Goal: Task Accomplishment & Management: Complete application form

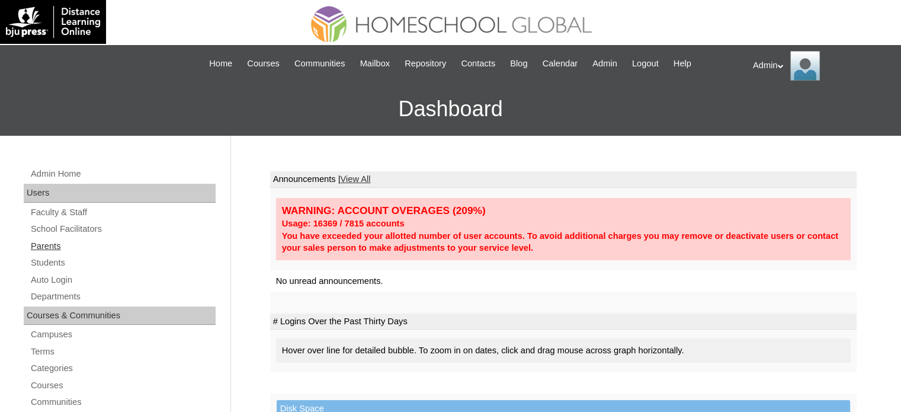
click at [55, 249] on link "Parents" at bounding box center [123, 246] width 186 height 15
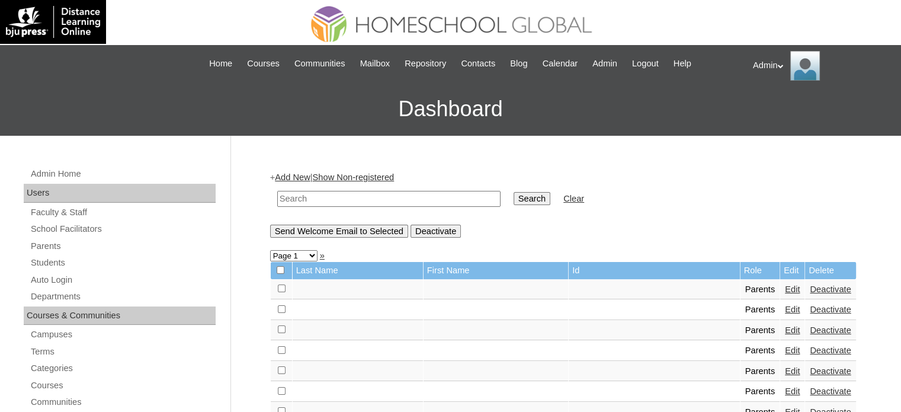
click at [298, 178] on link "Add New" at bounding box center [292, 176] width 35 height 9
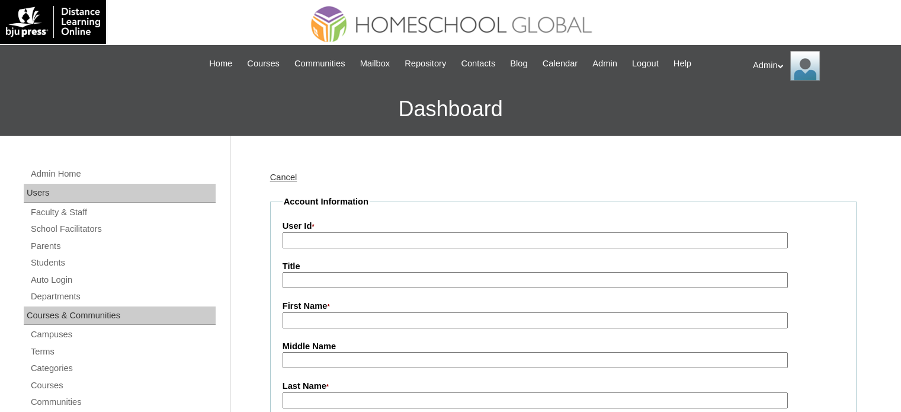
click at [336, 241] on input "User Id *" at bounding box center [535, 240] width 505 height 16
paste input "VCIS-018-G6C-PA2025"
type input "VCIS-018-G6C-PA2025"
click at [358, 278] on input "Title" at bounding box center [535, 280] width 505 height 16
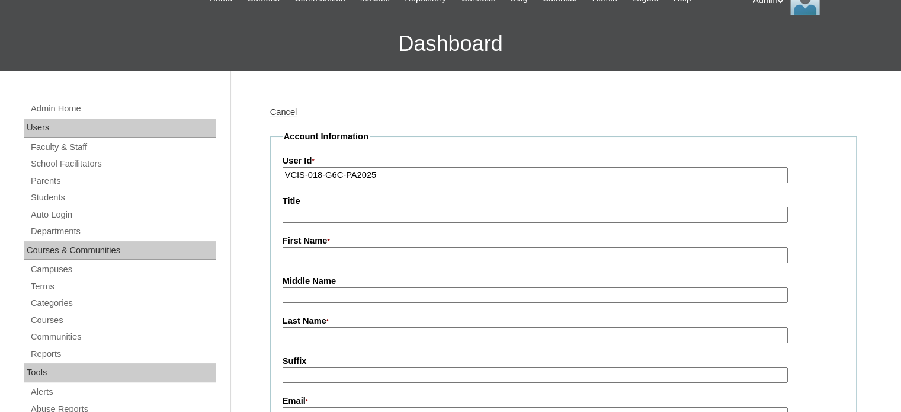
scroll to position [82, 0]
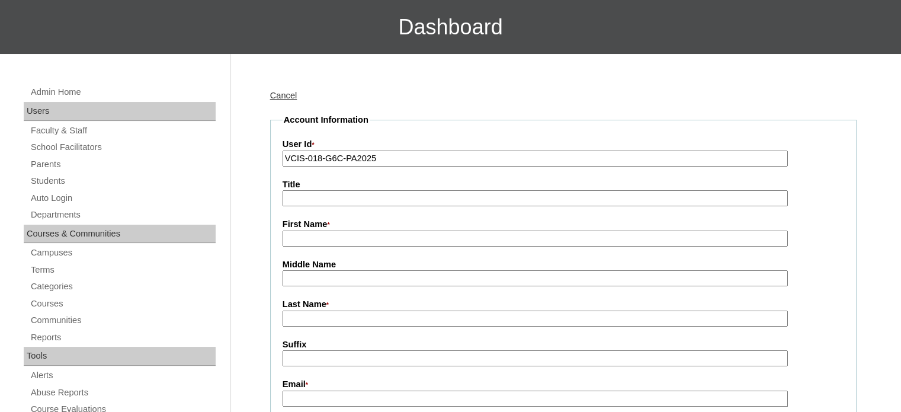
click at [338, 233] on input "First Name *" at bounding box center [535, 238] width 505 height 16
paste input "Apple Vistil Olleras-Gabaldon"
drag, startPoint x: 334, startPoint y: 236, endPoint x: 436, endPoint y: 233, distance: 102.0
click at [436, 233] on input "Apple Vistil Olleras-Gabaldon" at bounding box center [535, 238] width 505 height 16
type input "Apple Vistil Olleras-Gabaldon"
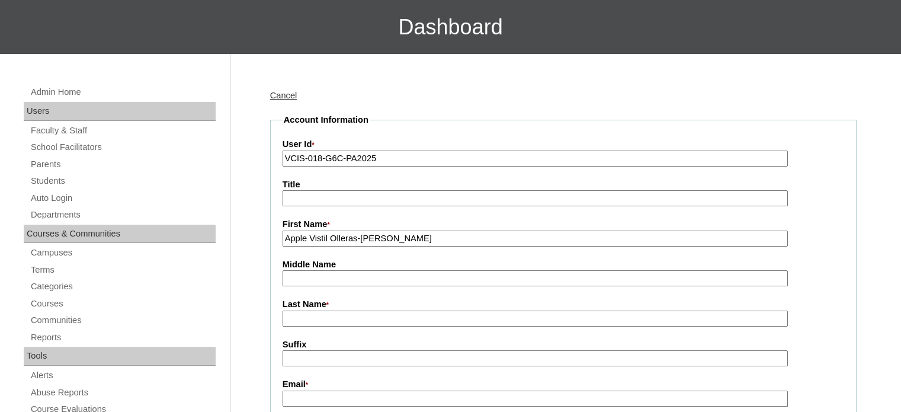
click at [347, 277] on input "Middle Name" at bounding box center [535, 278] width 505 height 16
paste input "Apple Vistil Olleras-Gabaldon"
type input "Apple Vistil Olleras-Gabaldon"
drag, startPoint x: 334, startPoint y: 236, endPoint x: 436, endPoint y: 238, distance: 102.5
click at [436, 238] on input "Apple Vistil Olleras-Gabaldon" at bounding box center [535, 238] width 505 height 16
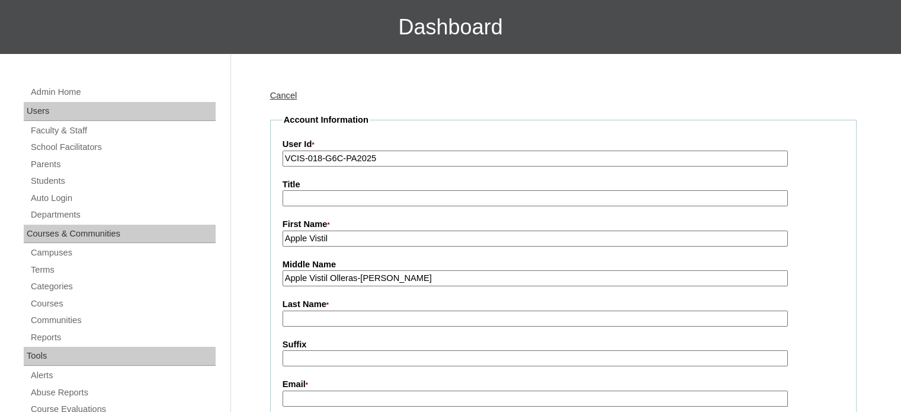
type input "Apple Vistil"
drag, startPoint x: 284, startPoint y: 277, endPoint x: 335, endPoint y: 280, distance: 51.6
click at [335, 280] on input "Apple Vistil Olleras-Gabaldon" at bounding box center [535, 278] width 505 height 16
drag, startPoint x: 318, startPoint y: 276, endPoint x: 399, endPoint y: 277, distance: 81.2
click at [399, 277] on input "Olleras-Gabaldon" at bounding box center [535, 278] width 505 height 16
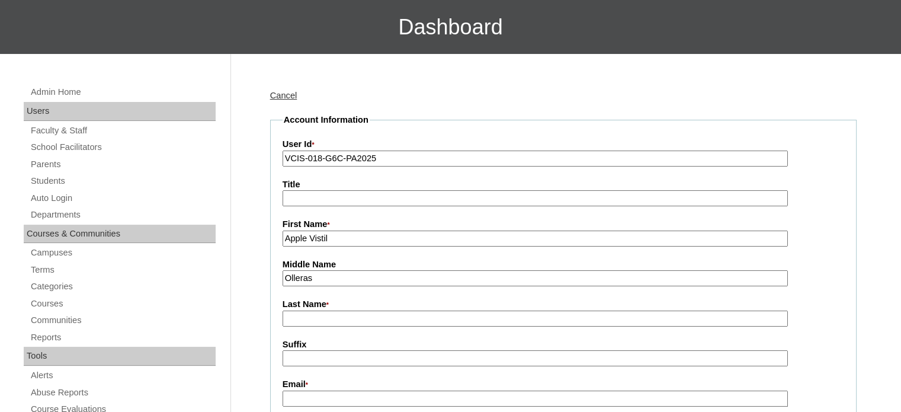
type input "Olleras"
click at [390, 310] on input "Last Name *" at bounding box center [535, 318] width 505 height 16
paste input "Gabaldon"
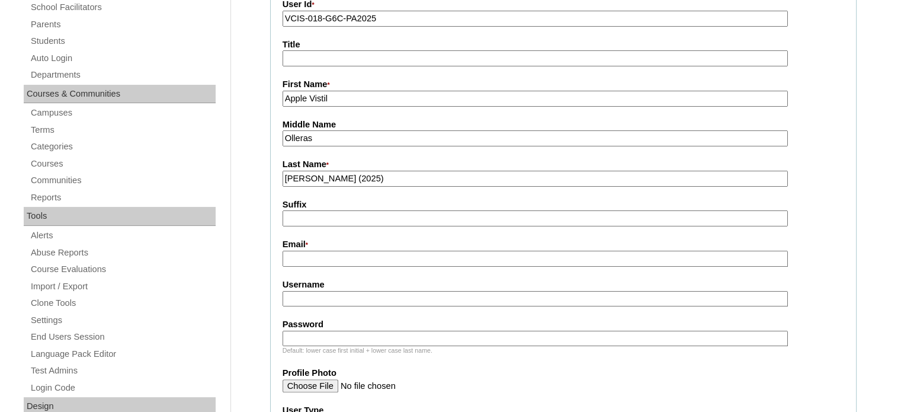
scroll to position [228, 0]
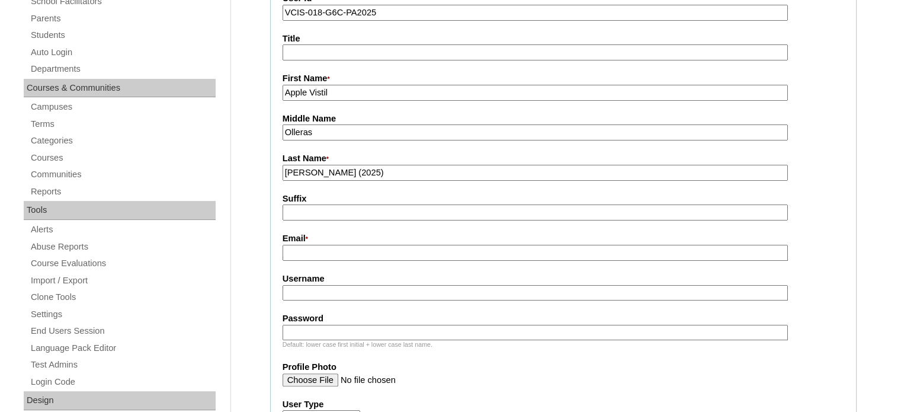
type input "[PERSON_NAME] (2025)"
click at [341, 251] on input "Email *" at bounding box center [535, 253] width 505 height 16
paste input "applevistilolleras@yahoo.co.uk"
type input "applevistilolleras@yahoo.co.uk"
click at [363, 285] on input "Username" at bounding box center [535, 293] width 505 height 16
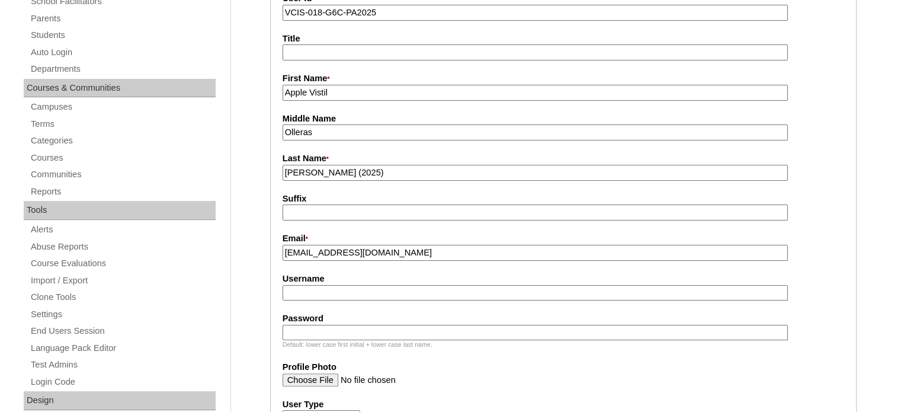
paste input "Apple.Gabaldon2025"
type input "Apple.Gabaldon2025"
click at [393, 331] on input "Password" at bounding box center [535, 333] width 505 height 16
paste input "WZ8pak"
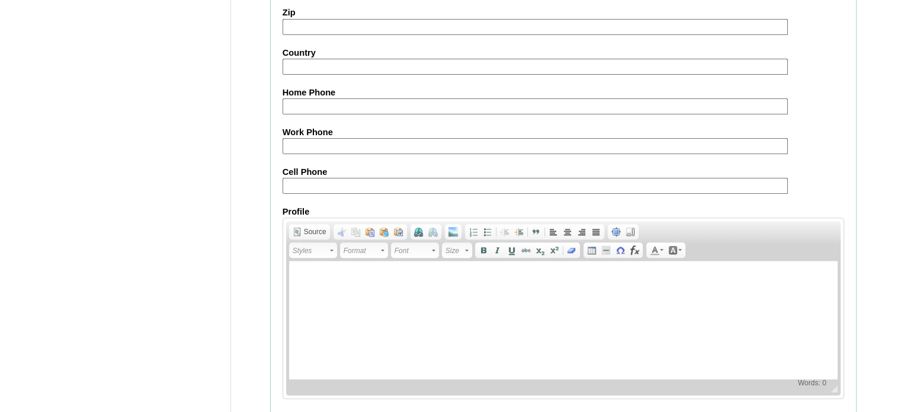
scroll to position [1159, 0]
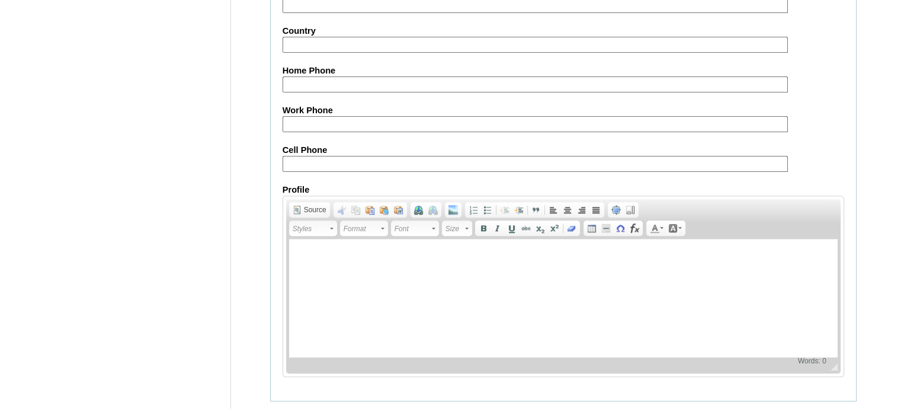
type input "WZ8pak"
click at [344, 156] on input "Cell Phone" at bounding box center [535, 164] width 505 height 16
paste input "971557506293, 971509538369"
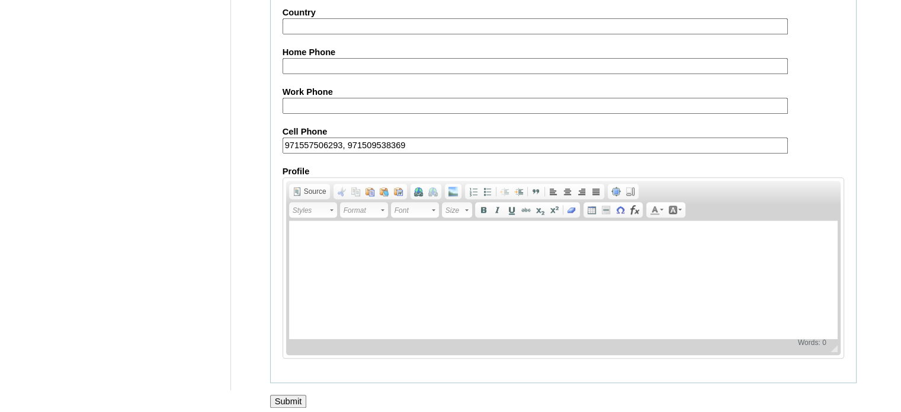
type input "971557506293, 971509538369"
click at [292, 395] on input "Submit" at bounding box center [288, 401] width 37 height 13
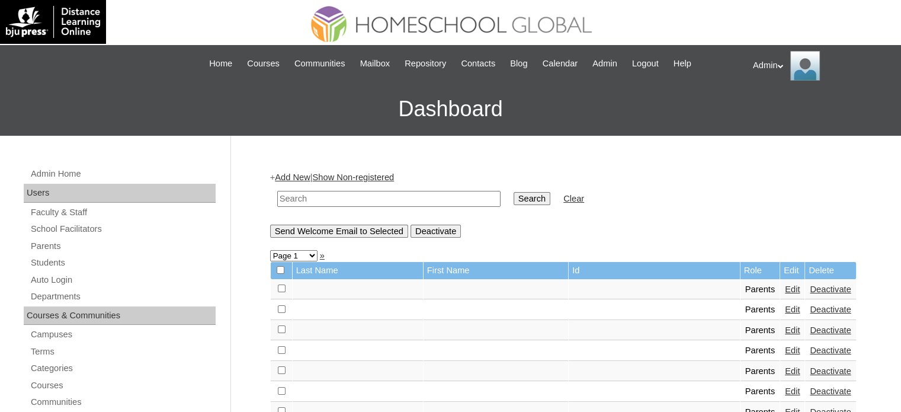
click at [338, 204] on input "text" at bounding box center [388, 199] width 223 height 16
paste input "VCIS-018-G6C-PA2025"
type input "VCIS-018-G6C-PA2025"
click at [514, 192] on input "Search" at bounding box center [532, 198] width 37 height 13
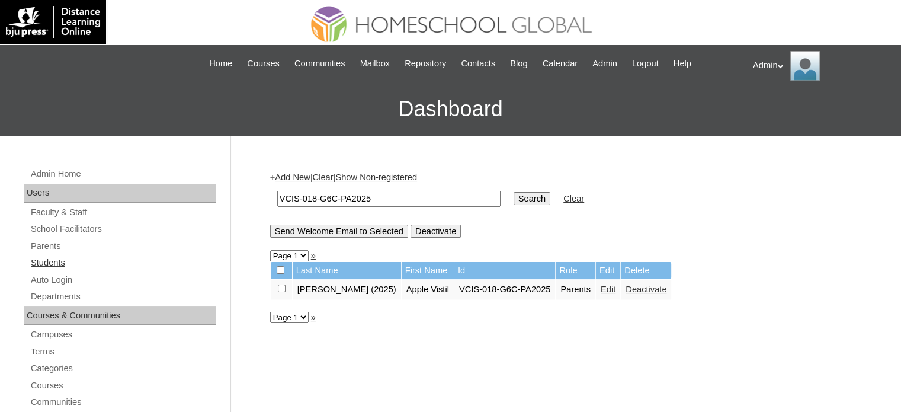
click at [50, 262] on link "Students" at bounding box center [123, 262] width 186 height 15
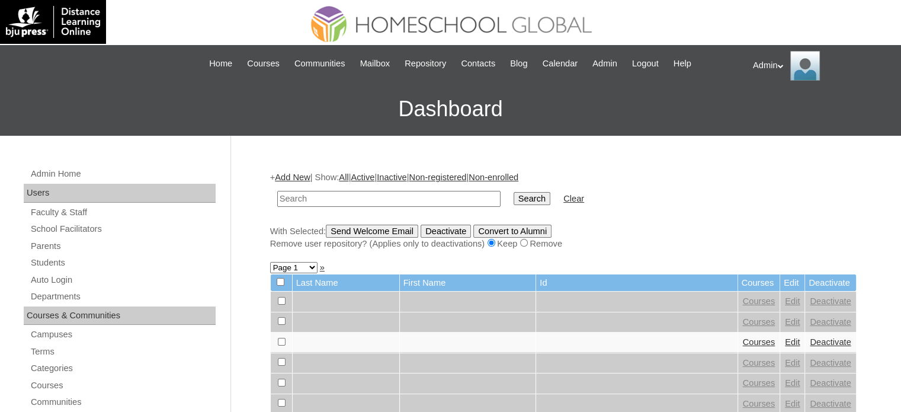
click at [296, 178] on link "Add New" at bounding box center [292, 176] width 35 height 9
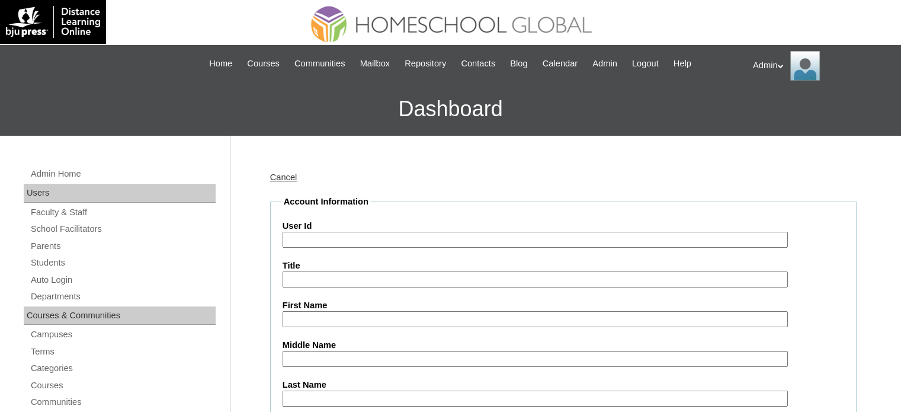
click at [403, 244] on input "User Id" at bounding box center [535, 240] width 505 height 16
paste input "VCIS-020-G6C-SA2025"
type input "VCIS-020-G6C-SA2025"
click at [371, 318] on input "First Name" at bounding box center [535, 319] width 505 height 16
paste input "Amara Ysabel Gabaldon"
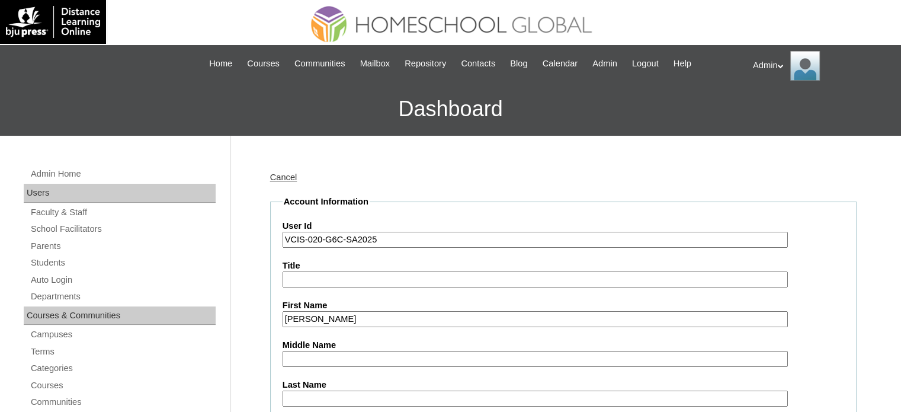
drag, startPoint x: 347, startPoint y: 316, endPoint x: 427, endPoint y: 316, distance: 80.0
click at [427, 316] on input "Amara Ysabel Gabaldon" at bounding box center [535, 319] width 505 height 16
type input "Amara Ysabel"
click at [386, 393] on input "Last Name" at bounding box center [535, 398] width 505 height 16
paste input "Gabaldon"
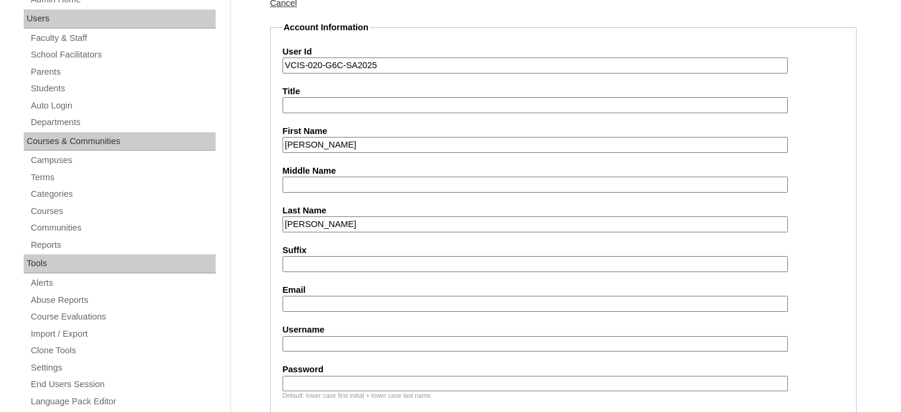
scroll to position [175, 0]
type input "Gabaldon"
click at [348, 301] on input "Email" at bounding box center [535, 303] width 505 height 16
paste input "Amara.Gabaldon2025"
click at [350, 335] on input "Username" at bounding box center [535, 343] width 505 height 16
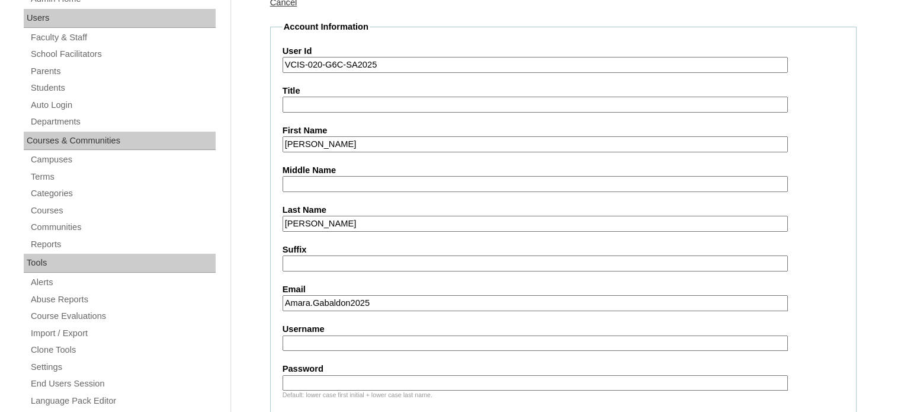
click at [748, 127] on label "First Name" at bounding box center [564, 130] width 562 height 12
click at [748, 136] on input "Amara Ysabel" at bounding box center [535, 144] width 505 height 16
click at [359, 290] on label "Email" at bounding box center [564, 289] width 562 height 12
click at [359, 295] on input "Amara.Gabaldon2025" at bounding box center [535, 303] width 505 height 16
click at [359, 290] on label "Email" at bounding box center [564, 289] width 562 height 12
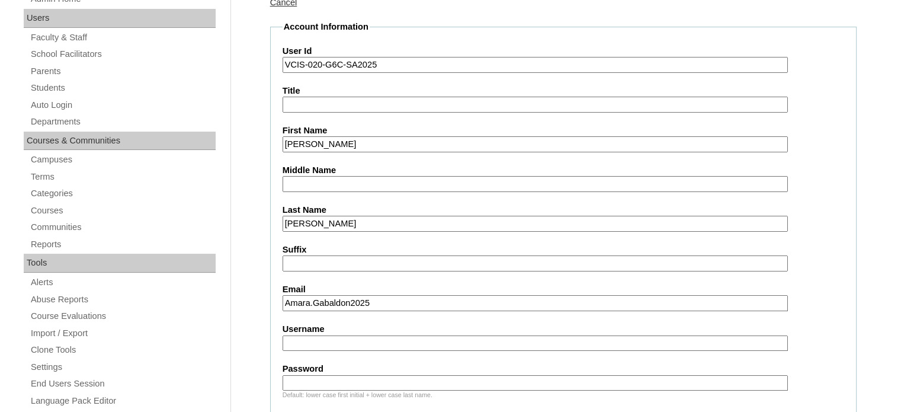
click at [359, 295] on input "Amara.Gabaldon2025" at bounding box center [535, 303] width 505 height 16
click at [359, 290] on label "Email" at bounding box center [564, 289] width 562 height 12
click at [359, 295] on input "Amara.Gabaldon2025" at bounding box center [535, 303] width 505 height 16
click at [361, 298] on input "Amara.Gabaldon2025" at bounding box center [535, 303] width 505 height 16
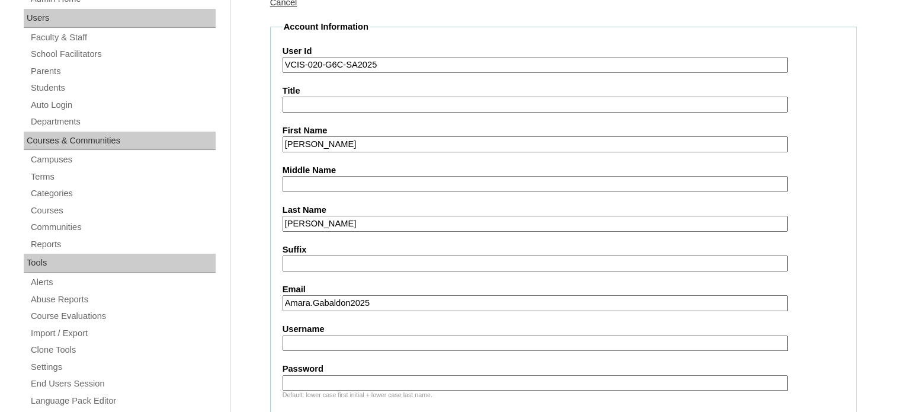
click at [361, 298] on input "Amara.Gabaldon2025" at bounding box center [535, 303] width 505 height 16
paste input "applevistilolleras@yahoo.co.uk"
type input "applevistilolleras@yahoo.co.uk"
click at [353, 336] on input "Username" at bounding box center [535, 343] width 505 height 16
paste input "Amara.Gabaldon2025"
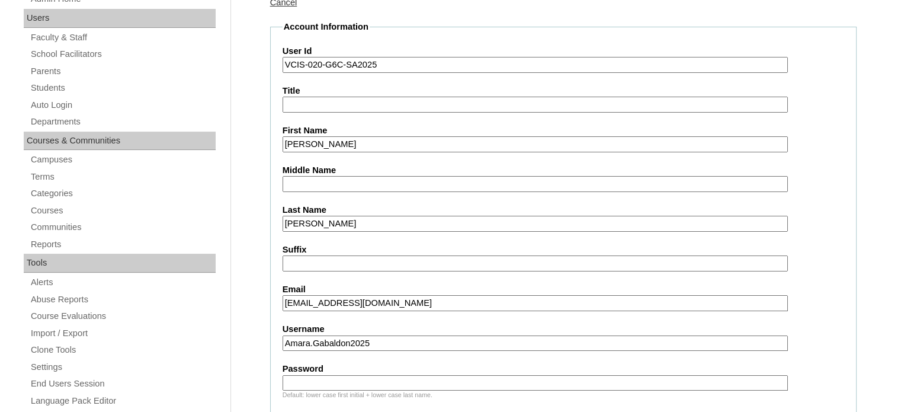
type input "Amara.Gabaldon2025"
click at [353, 376] on input "Password" at bounding box center [535, 383] width 505 height 16
paste input "HU3t8A"
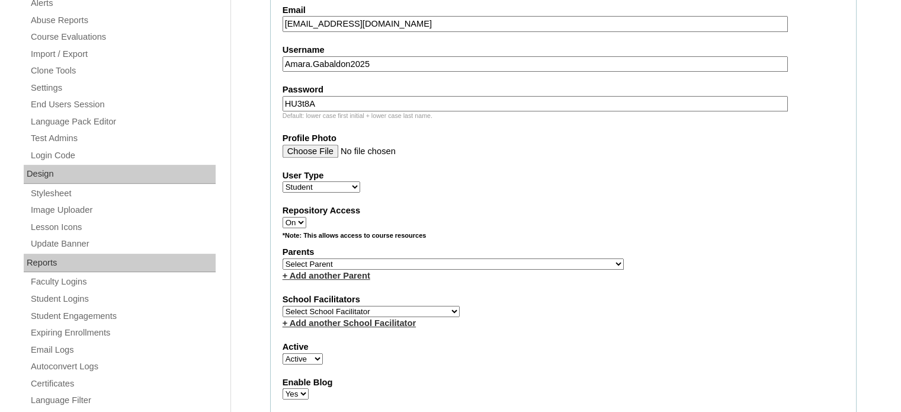
scroll to position [463, 0]
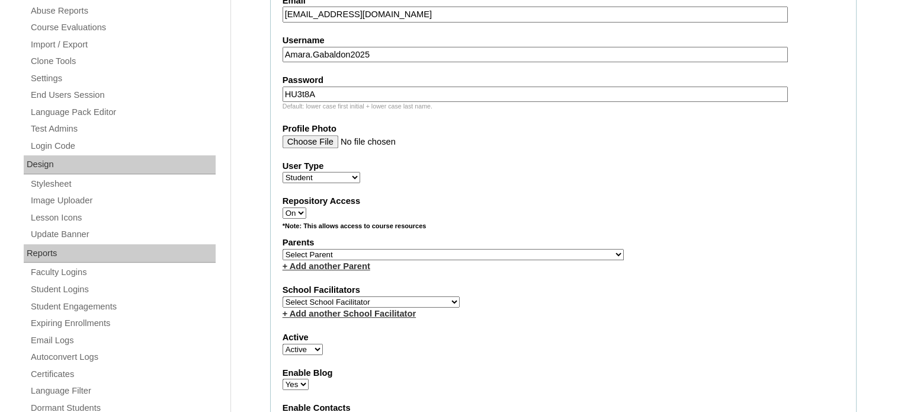
type input "HU3t8A"
click at [335, 251] on select "Select Parent , , , , , , , , , , , , , , , , , , , , , , , , , , , , , , , , ,…" at bounding box center [453, 254] width 341 height 11
click at [283, 249] on select "Select Parent , , , , , , , , , , , , , , , , , , , , , , , , , , , , , , , , ,…" at bounding box center [453, 254] width 341 height 11
click at [346, 261] on link "+ Add another Parent" at bounding box center [327, 265] width 88 height 9
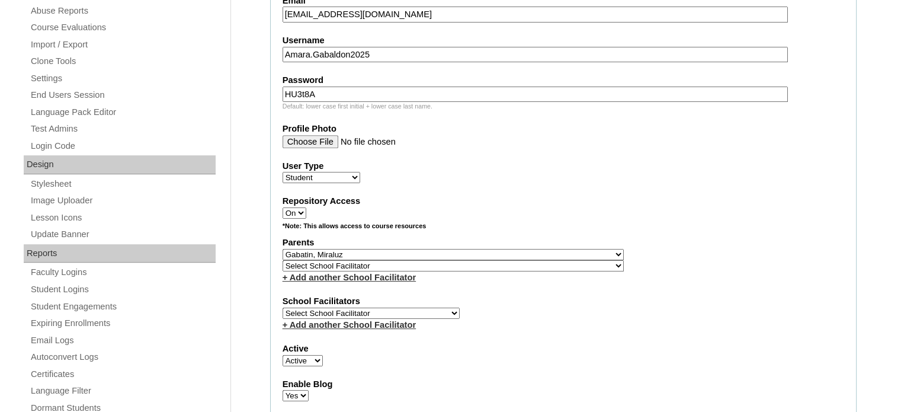
click at [336, 249] on select "Select Parent , , , , , , , , , , , , , , , , , , , , , , , , , , , , , , , , ,…" at bounding box center [453, 254] width 341 height 11
select select "43476"
click at [283, 249] on select "Select Parent , , , , , , , , , , , , , , , , , , , , , , , , , , , , , , , , ,…" at bounding box center [453, 254] width 341 height 11
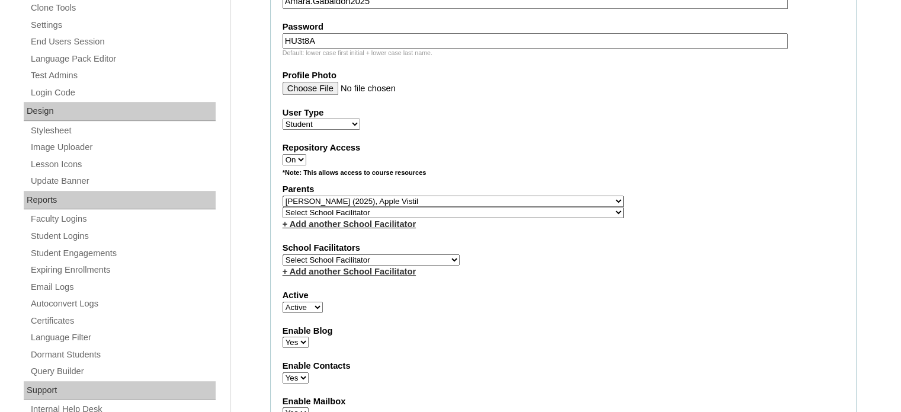
scroll to position [523, 0]
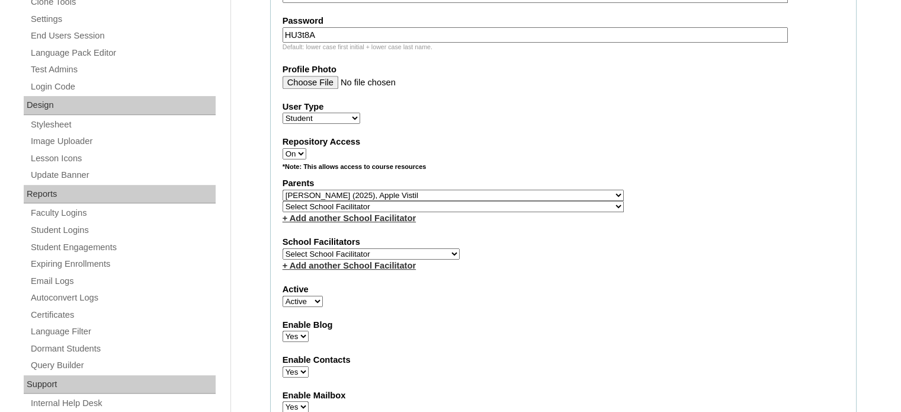
click at [325, 248] on select "Select School Facilitator Norman Añain Ruffa Abadijas Mary Abella Gloryfe Abion…" at bounding box center [371, 253] width 177 height 11
select select "39301"
click at [283, 248] on select "Select School Facilitator Norman Añain Ruffa Abadijas Mary Abella Gloryfe Abion…" at bounding box center [371, 253] width 177 height 11
click at [407, 309] on fieldset "Account Information User Id VCIS-020-G6C-SA2025 Title First Name Amara Ysabel M…" at bounding box center [563, 157] width 587 height 969
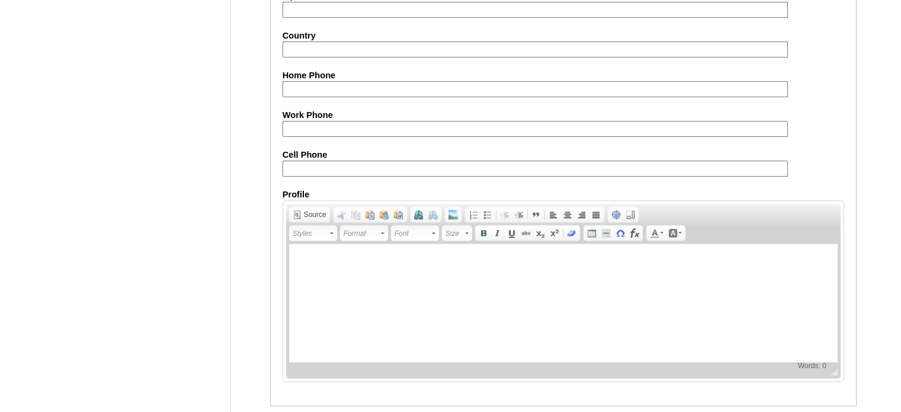
scroll to position [1379, 0]
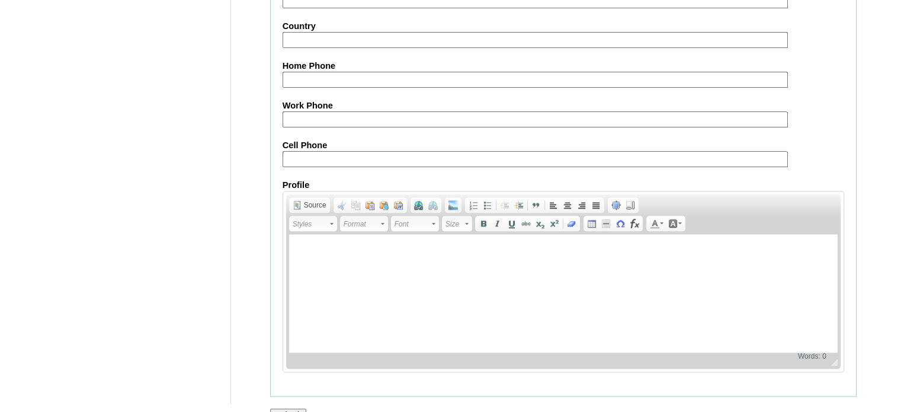
click at [338, 151] on input "Cell Phone" at bounding box center [535, 159] width 505 height 16
paste input "971557506293, 971509538369"
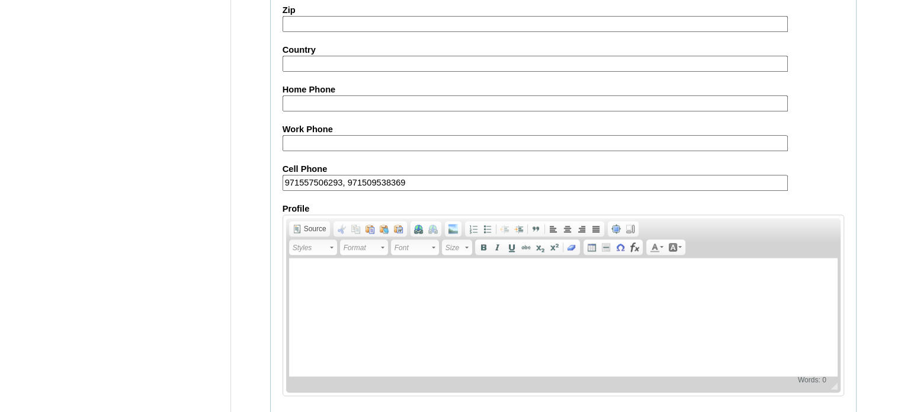
scroll to position [1389, 0]
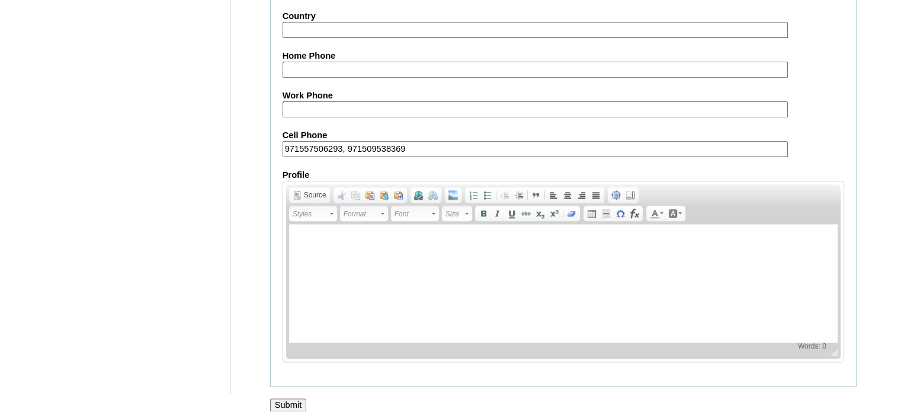
type input "971557506293, 971509538369"
click at [286, 398] on input "Submit" at bounding box center [288, 404] width 37 height 13
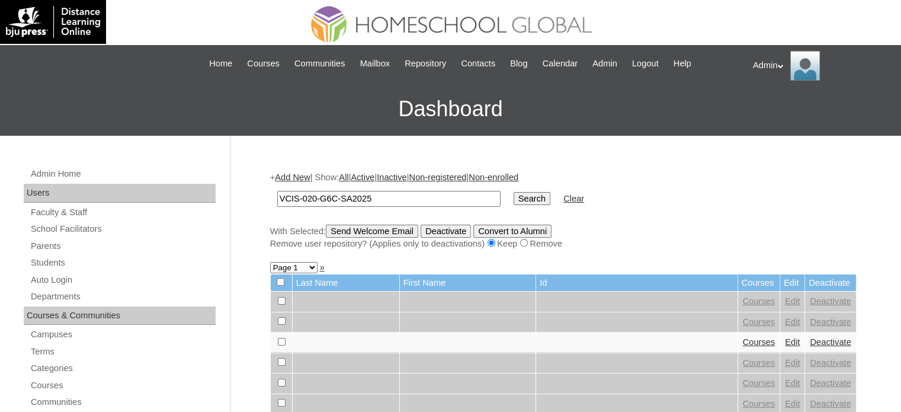
click at [386, 196] on input "VCIS-020-G6C-SA2025" at bounding box center [388, 199] width 223 height 16
type input "VCIS-020-G6C-SA2025"
click at [514, 192] on input "Search" at bounding box center [532, 198] width 37 height 13
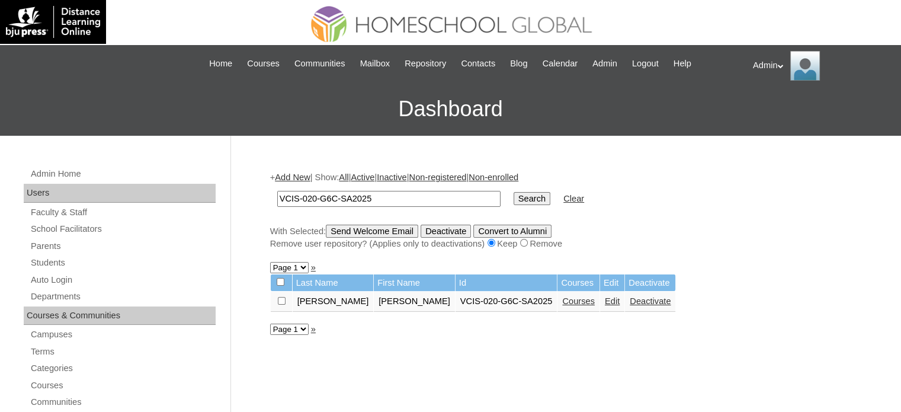
click at [562, 303] on link "Courses" at bounding box center [578, 300] width 33 height 9
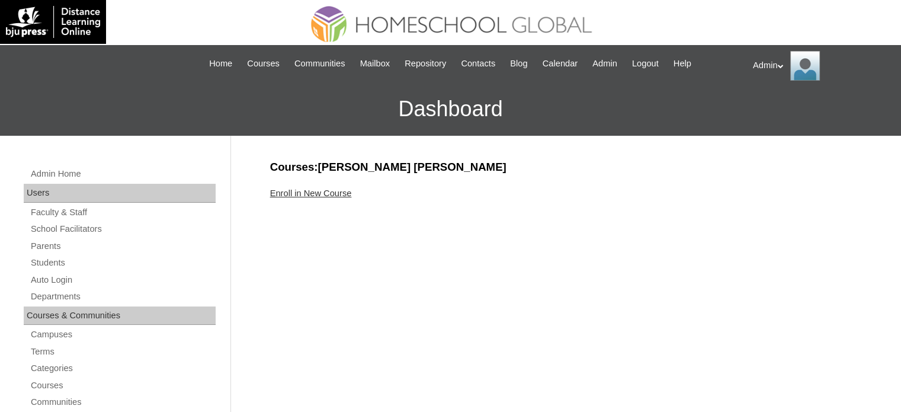
click at [338, 190] on link "Enroll in New Course" at bounding box center [311, 192] width 82 height 9
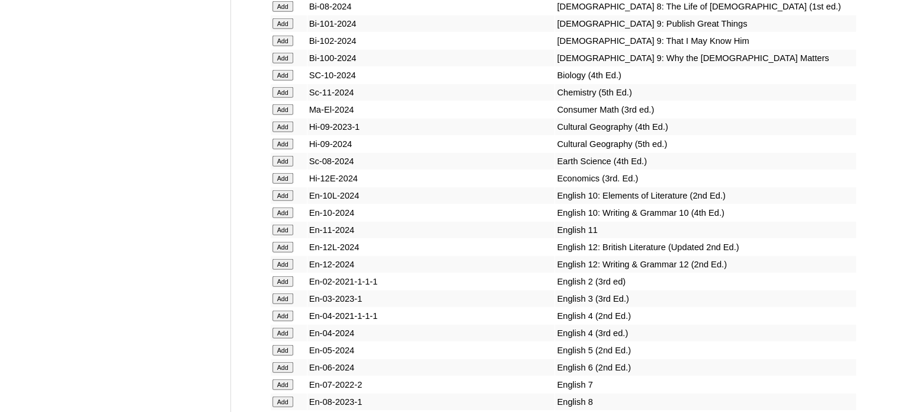
scroll to position [3190, 0]
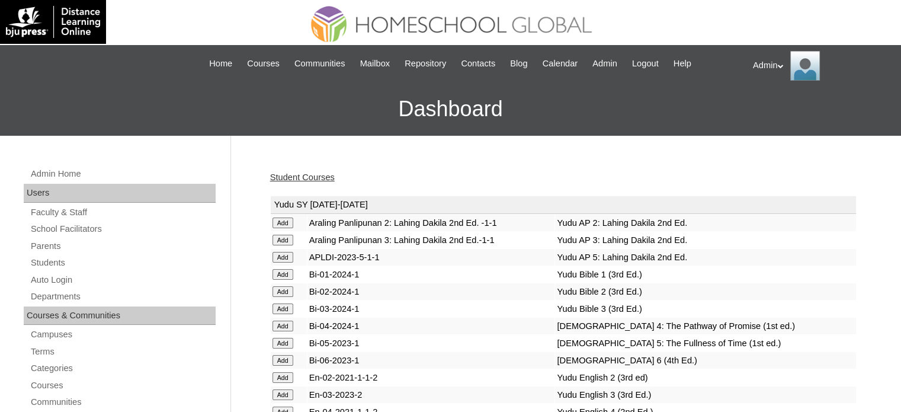
click at [291, 180] on link "Student Courses" at bounding box center [302, 176] width 65 height 9
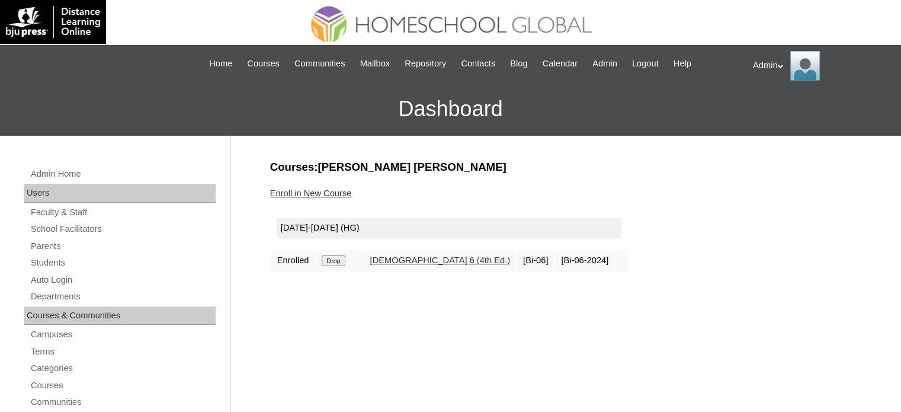
click at [306, 192] on link "Enroll in New Course" at bounding box center [311, 192] width 82 height 9
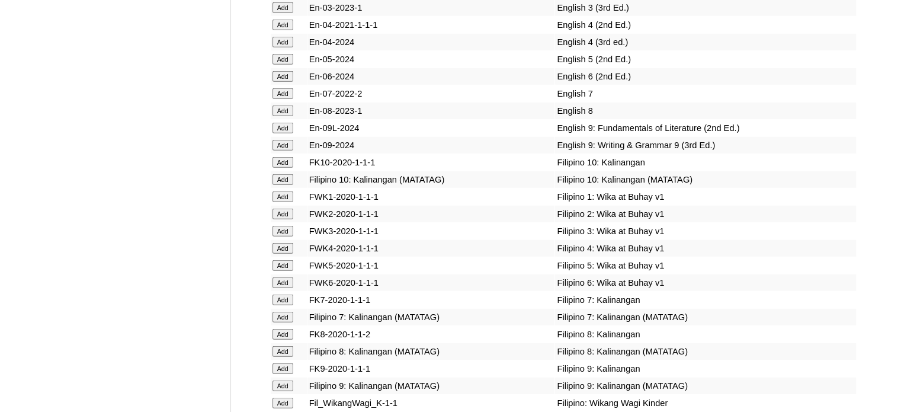
scroll to position [3500, 0]
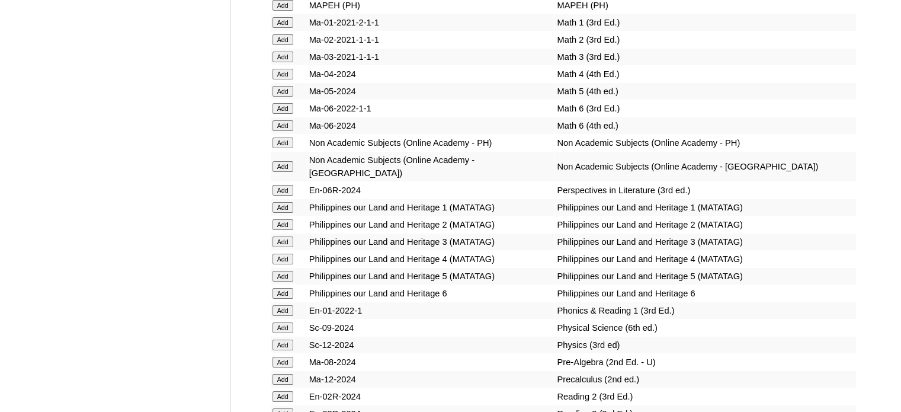
scroll to position [4339, 0]
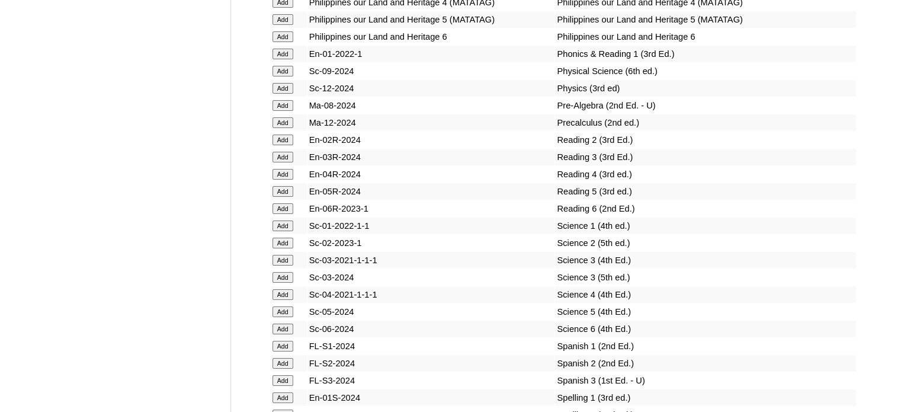
scroll to position [4600, 0]
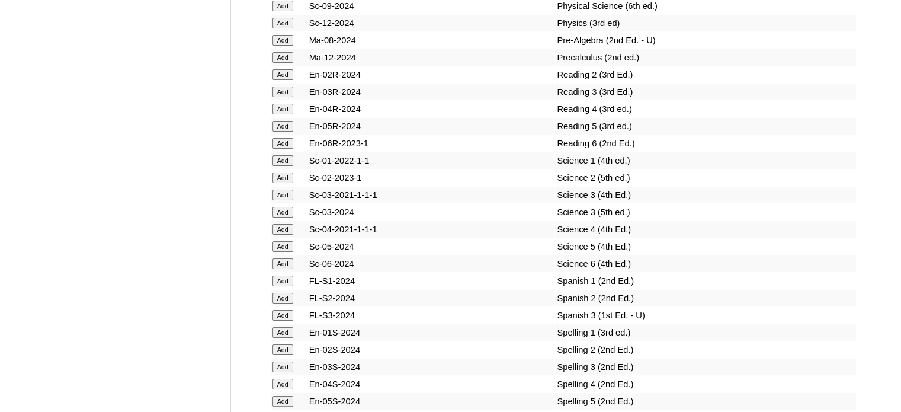
scroll to position [4664, 0]
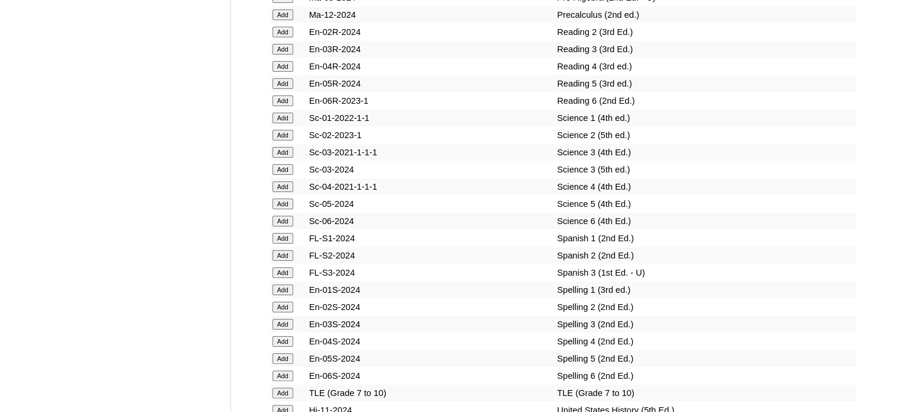
scroll to position [4709, 0]
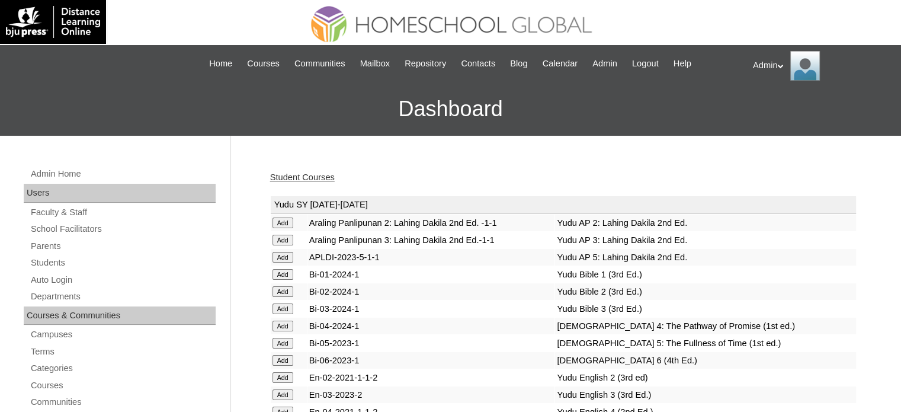
click at [316, 178] on link "Student Courses" at bounding box center [302, 176] width 65 height 9
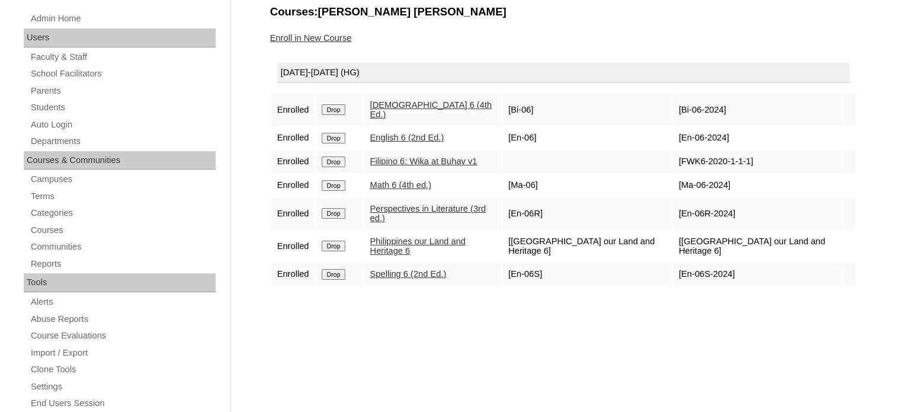
scroll to position [149, 0]
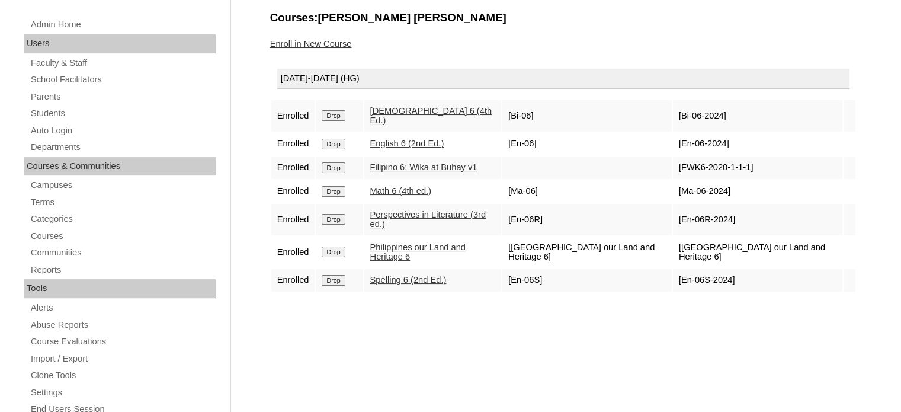
click at [321, 45] on link "Enroll in New Course" at bounding box center [311, 43] width 82 height 9
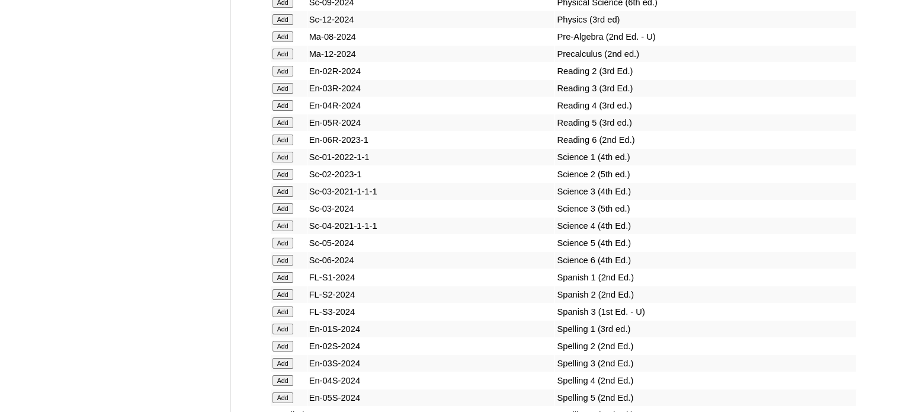
scroll to position [4685, 0]
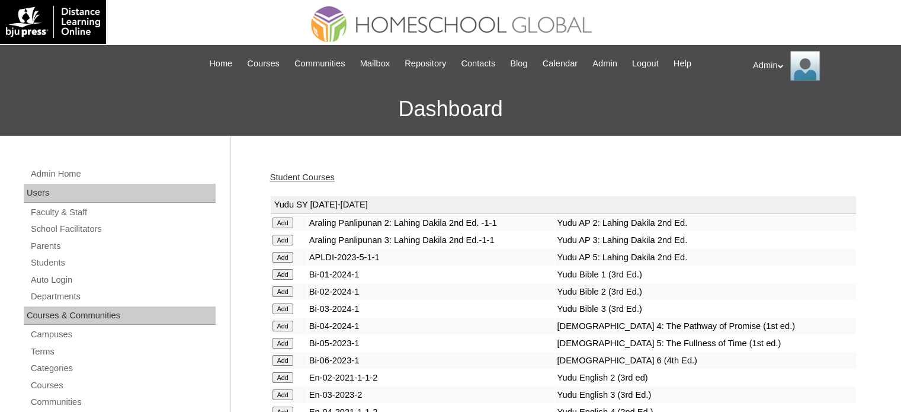
click at [312, 177] on link "Student Courses" at bounding box center [302, 176] width 65 height 9
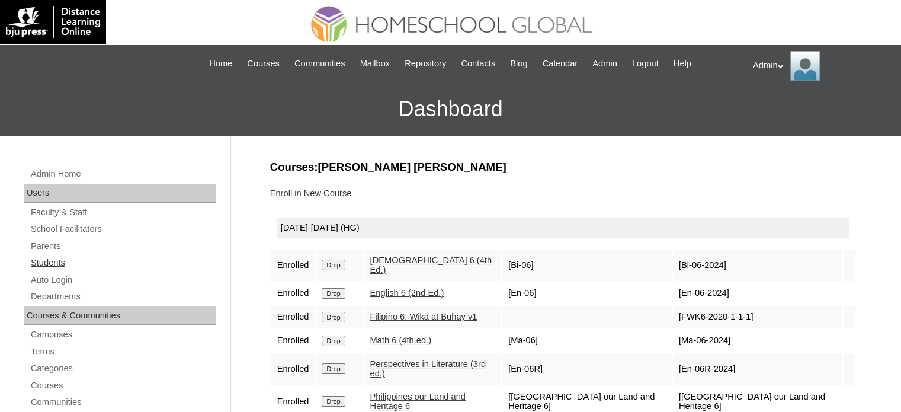
click at [62, 260] on link "Students" at bounding box center [123, 262] width 186 height 15
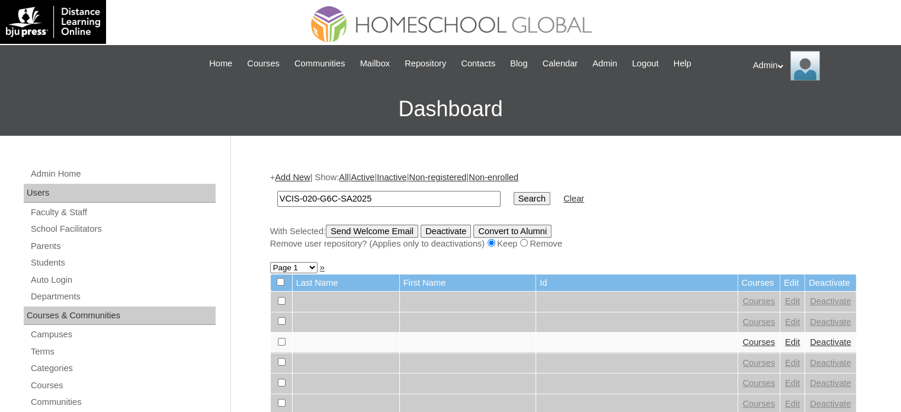
type input "VCIS-020-G6C-SA2025"
click at [514, 193] on input "Search" at bounding box center [532, 198] width 37 height 13
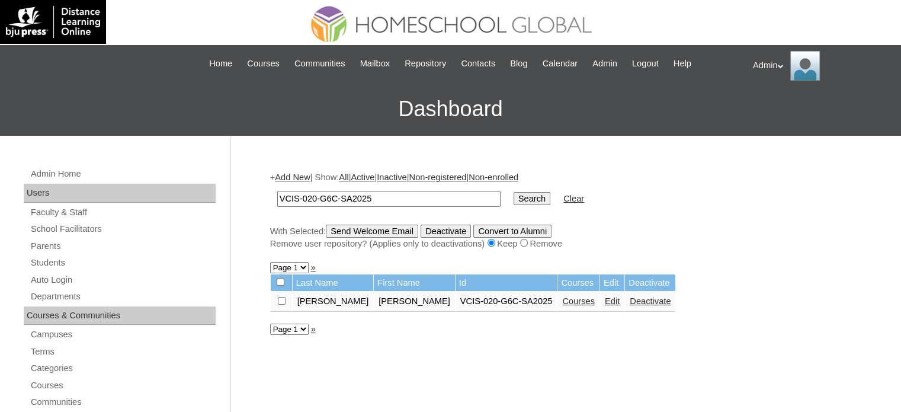
click at [605, 296] on link "Edit" at bounding box center [612, 300] width 15 height 9
